Goal: Information Seeking & Learning: Learn about a topic

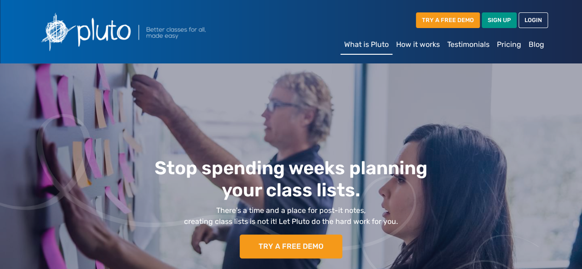
click at [398, 46] on link "How it works" at bounding box center [418, 44] width 51 height 18
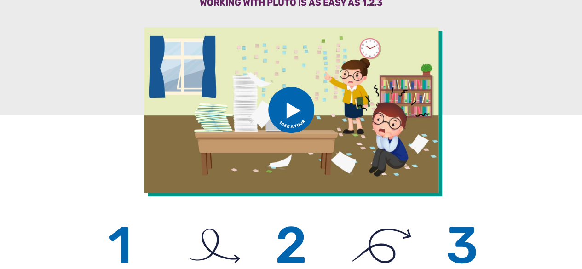
scroll to position [89, 0]
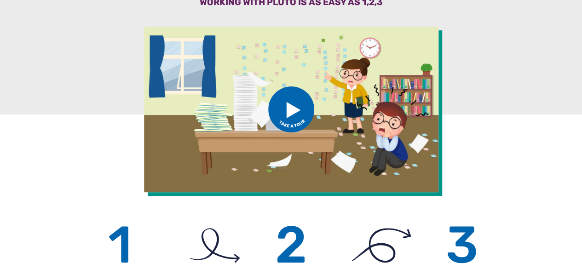
click at [295, 105] on img at bounding box center [291, 110] width 46 height 46
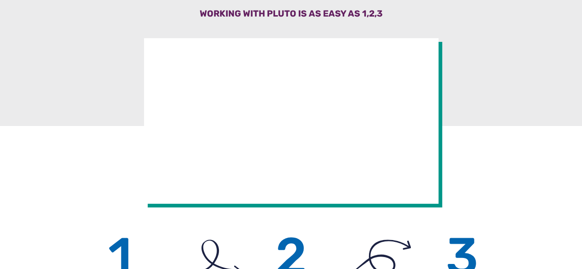
scroll to position [0, 0]
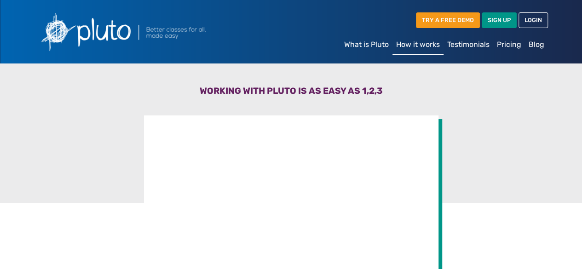
click at [465, 46] on link "Testimonials" at bounding box center [469, 44] width 50 height 18
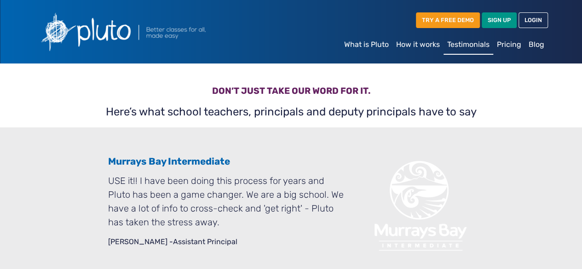
click at [510, 45] on link "Pricing" at bounding box center [509, 44] width 32 height 18
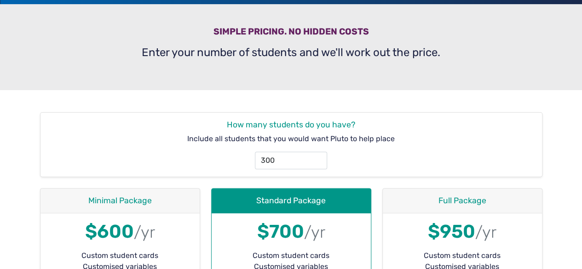
scroll to position [62, 0]
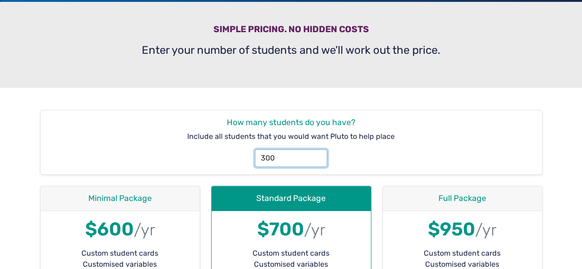
click at [304, 159] on input "300" at bounding box center [291, 158] width 72 height 17
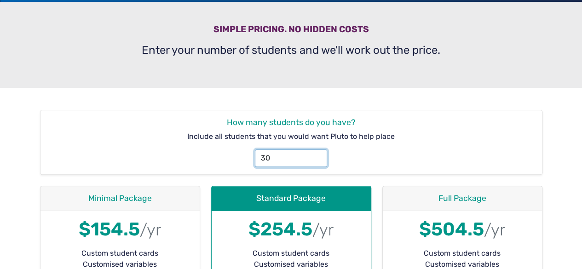
type input "3"
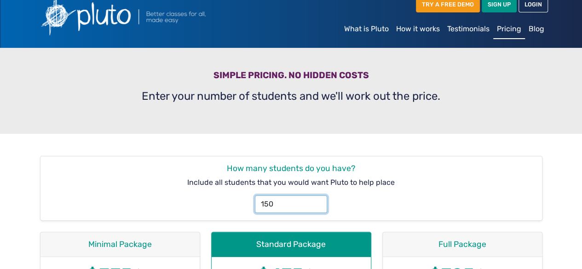
scroll to position [0, 0]
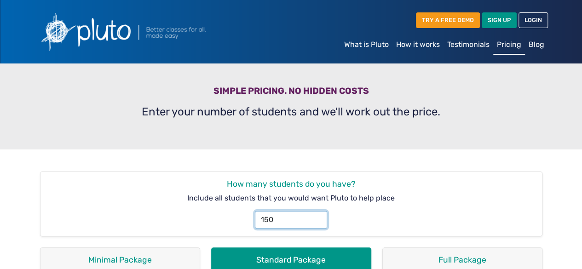
type input "150"
click at [535, 45] on link "Blog" at bounding box center [536, 44] width 23 height 18
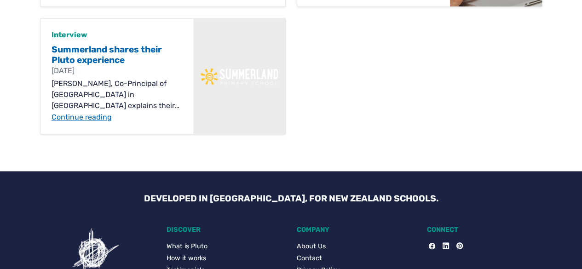
scroll to position [691, 0]
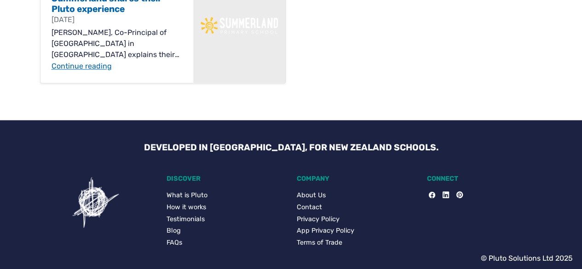
click at [175, 240] on link "FAQs" at bounding box center [226, 242] width 119 height 10
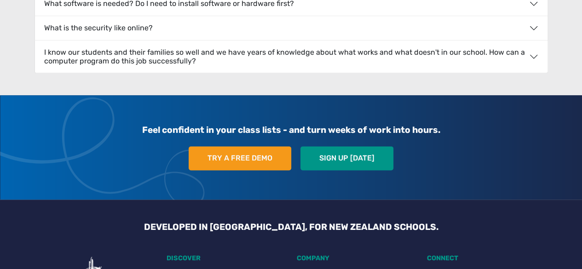
scroll to position [510, 0]
